Goal: Information Seeking & Learning: Learn about a topic

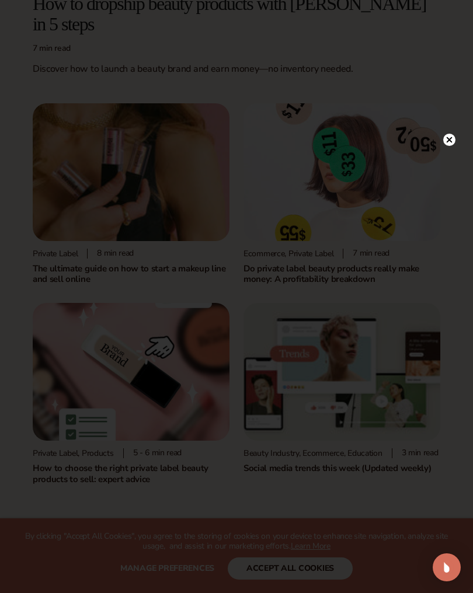
scroll to position [370, 0]
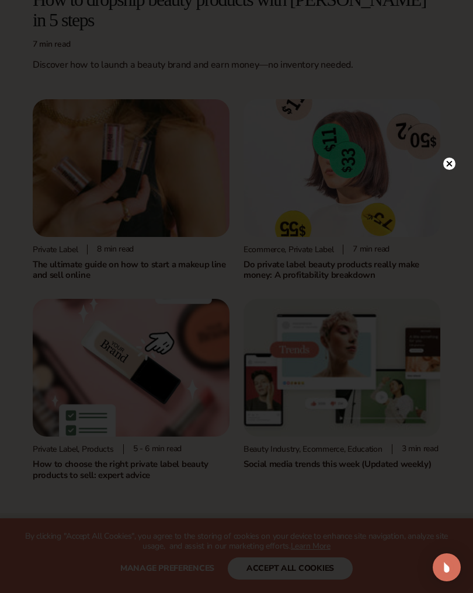
click at [452, 166] on icon at bounding box center [450, 164] width 6 height 6
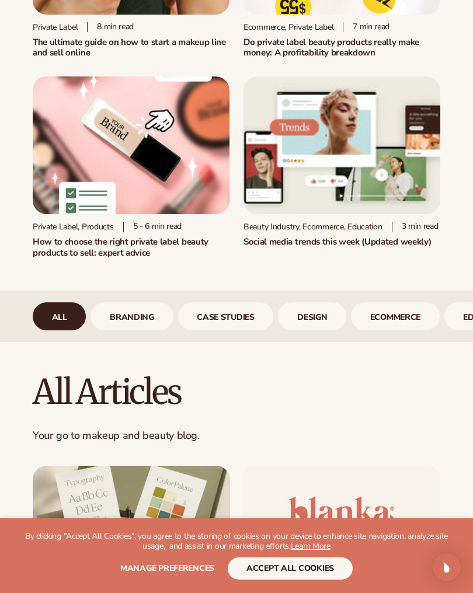
scroll to position [595, 0]
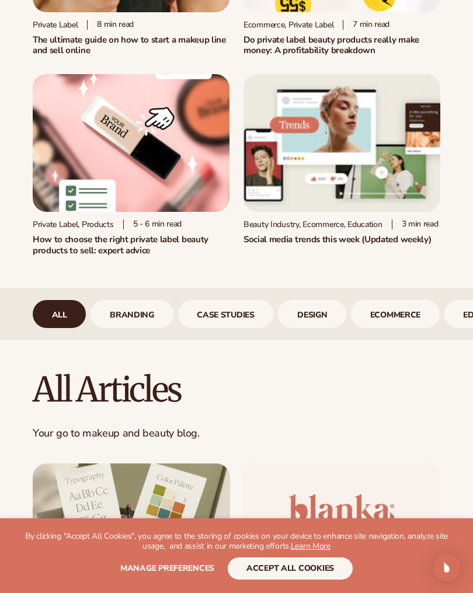
click at [120, 306] on link "branding" at bounding box center [131, 314] width 82 height 28
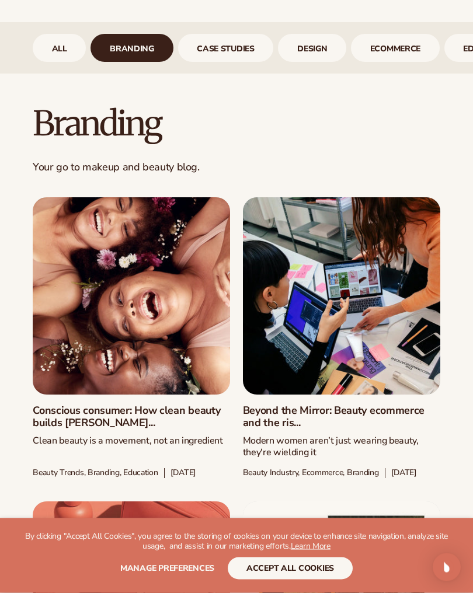
scroll to position [873, 0]
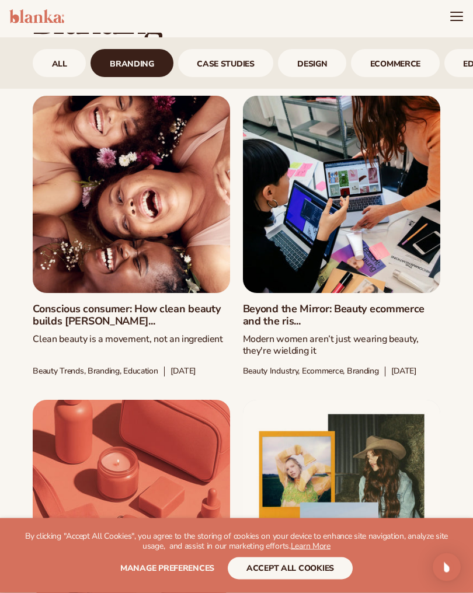
click at [204, 72] on link "case studies" at bounding box center [226, 64] width 96 height 28
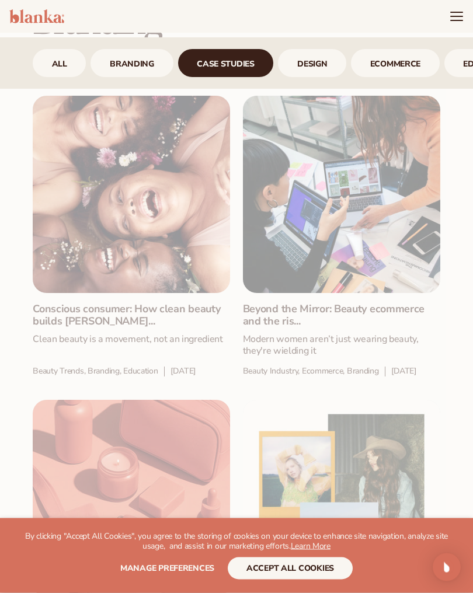
scroll to position [963, 0]
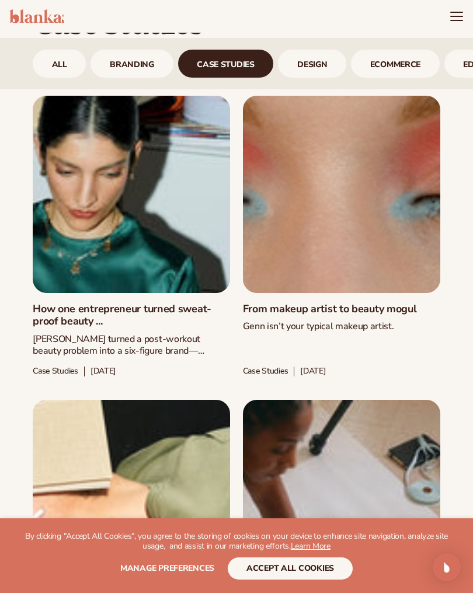
click at [303, 76] on link "design" at bounding box center [312, 64] width 68 height 28
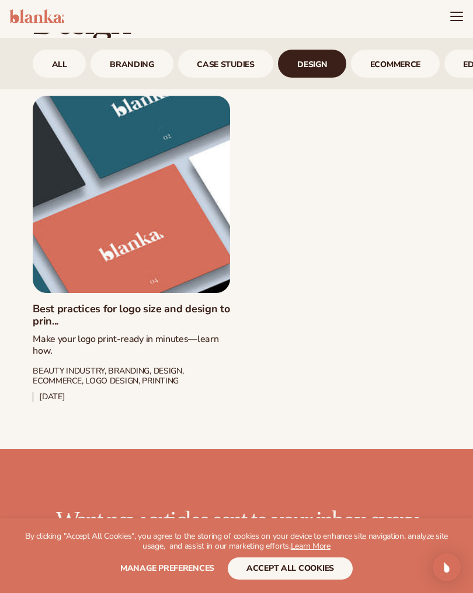
click at [396, 67] on link "ecommerce" at bounding box center [395, 64] width 89 height 28
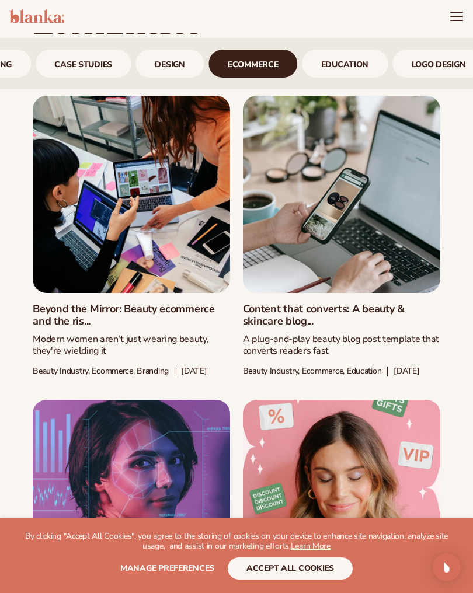
click at [419, 66] on link "logo design" at bounding box center [438, 64] width 92 height 28
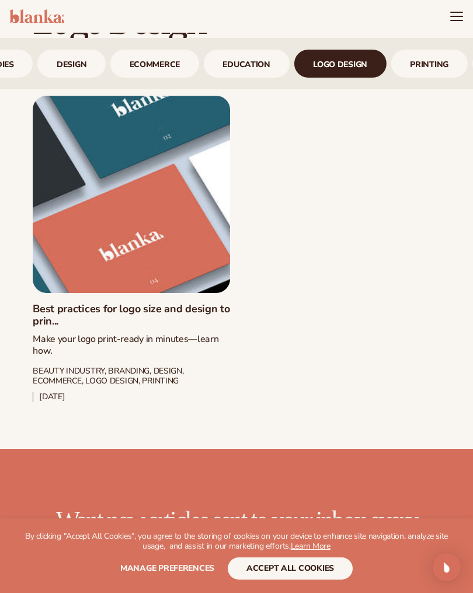
click at [420, 64] on link "printing" at bounding box center [429, 64] width 76 height 28
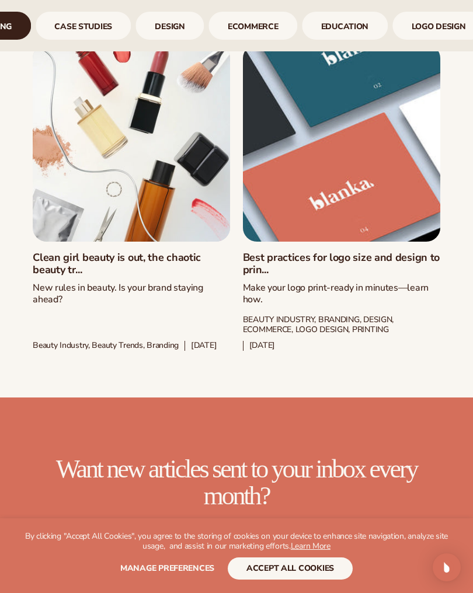
scroll to position [1559, 0]
